Goal: Obtain resource: Obtain resource

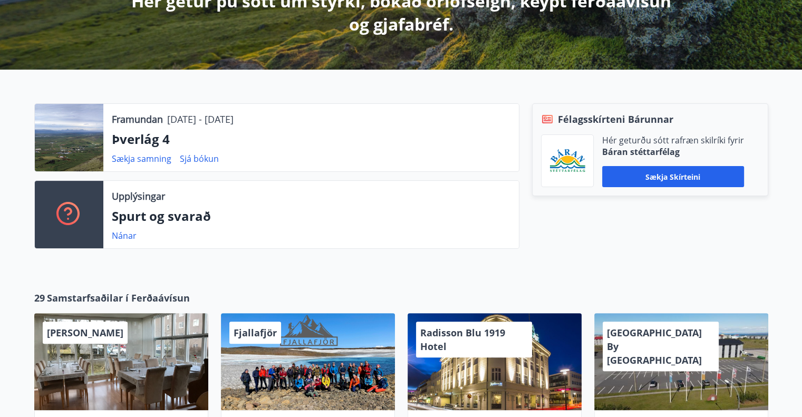
scroll to position [218, 0]
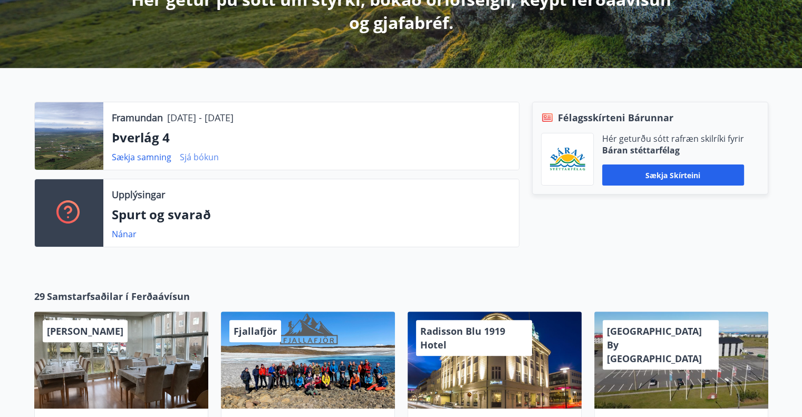
click at [210, 158] on link "Sjá bókun" at bounding box center [199, 157] width 39 height 12
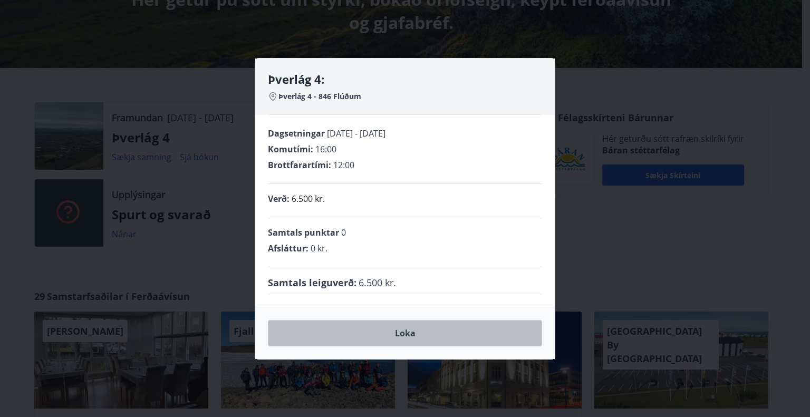
click at [392, 341] on button "Loka" at bounding box center [405, 333] width 274 height 26
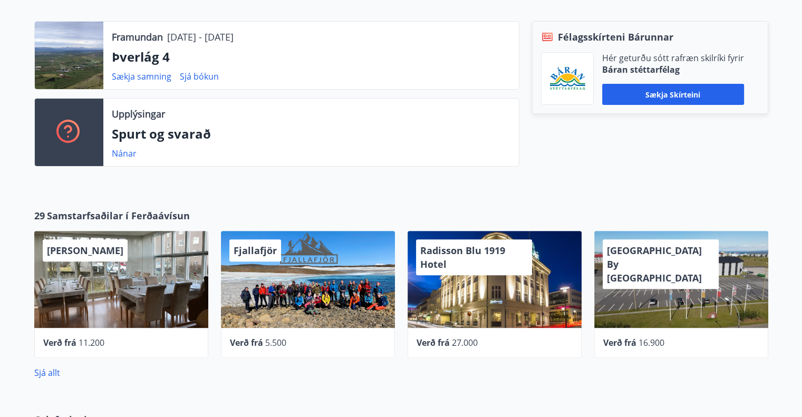
scroll to position [0, 0]
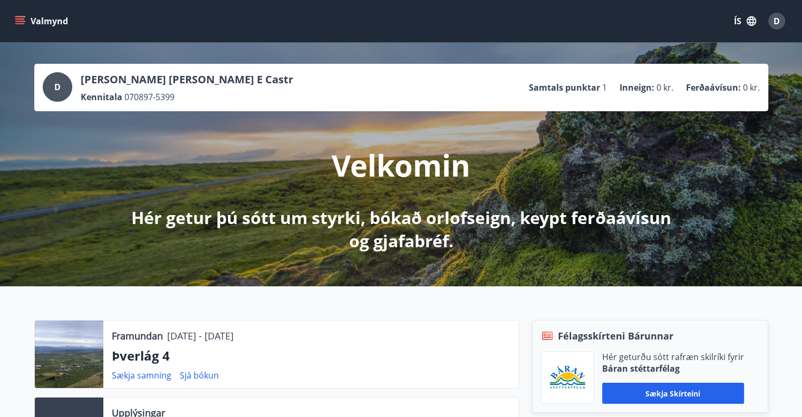
click at [26, 24] on button "Valmynd" at bounding box center [43, 21] width 60 height 19
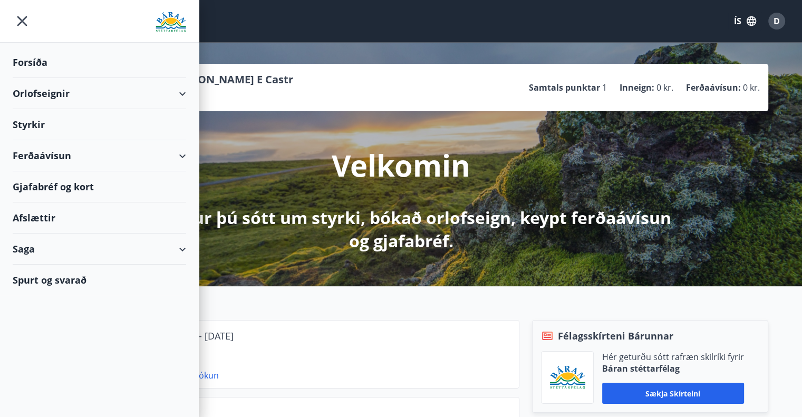
click at [59, 261] on div "Saga" at bounding box center [100, 249] width 174 height 31
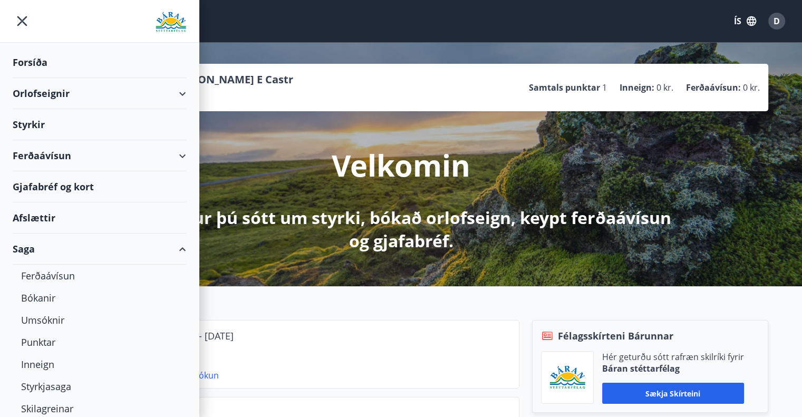
click at [81, 246] on div "Saga" at bounding box center [100, 249] width 174 height 31
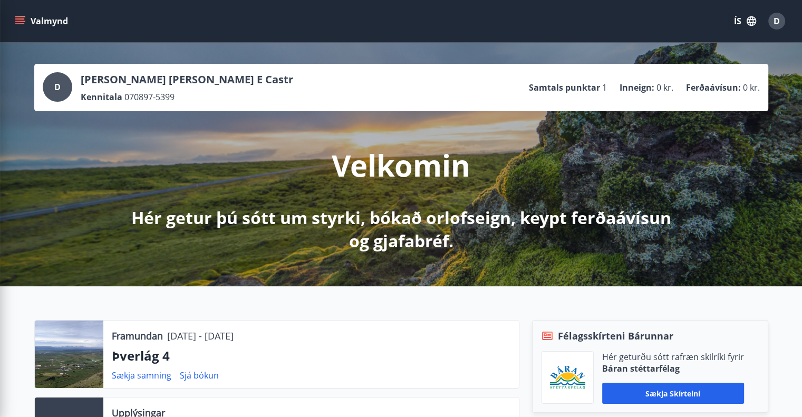
click at [317, 319] on div "Framundan [DATE] - [DATE] Þverlág 4 Sækja samning Sjá bókun Upplýsingar Spurt o…" at bounding box center [401, 388] width 802 height 205
click at [137, 375] on link "Sækja samning" at bounding box center [142, 376] width 60 height 12
click at [357, 308] on div "Framundan [DATE] - [DATE] Þverlág 4 Sækja samning Sjá bókun Upplýsingar Spurt o…" at bounding box center [401, 388] width 802 height 205
